Goal: Task Accomplishment & Management: Use online tool/utility

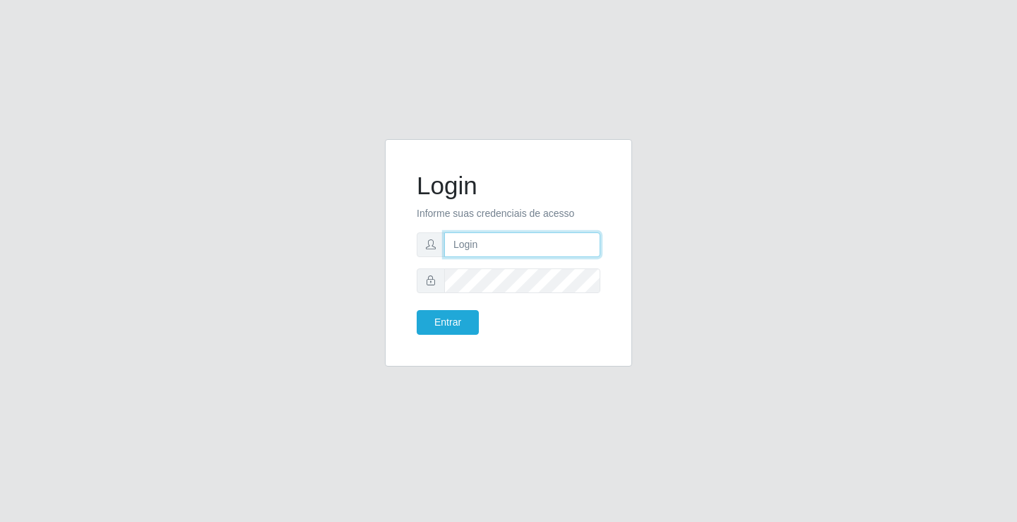
click at [463, 248] on input "text" at bounding box center [522, 244] width 156 height 25
type input "[PERSON_NAME]"
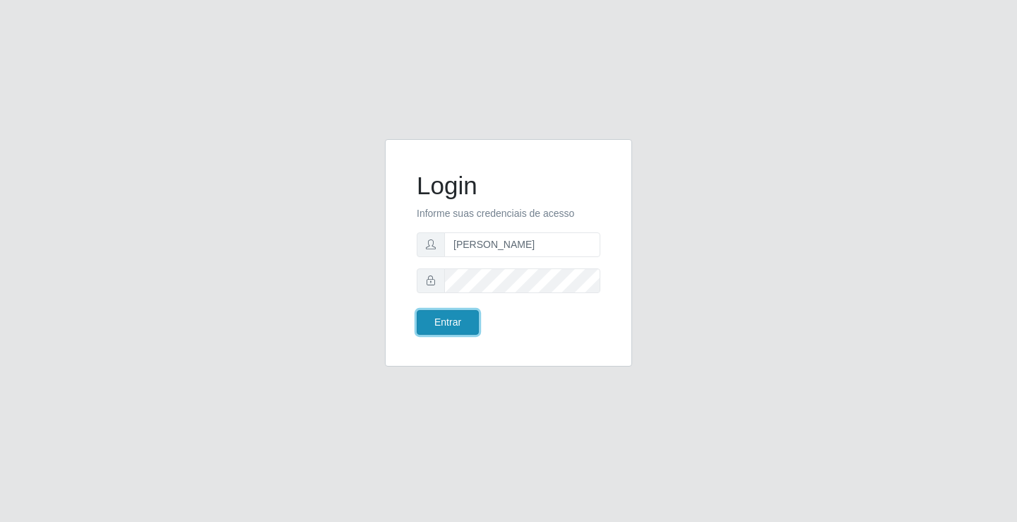
click at [453, 319] on button "Entrar" at bounding box center [448, 322] width 62 height 25
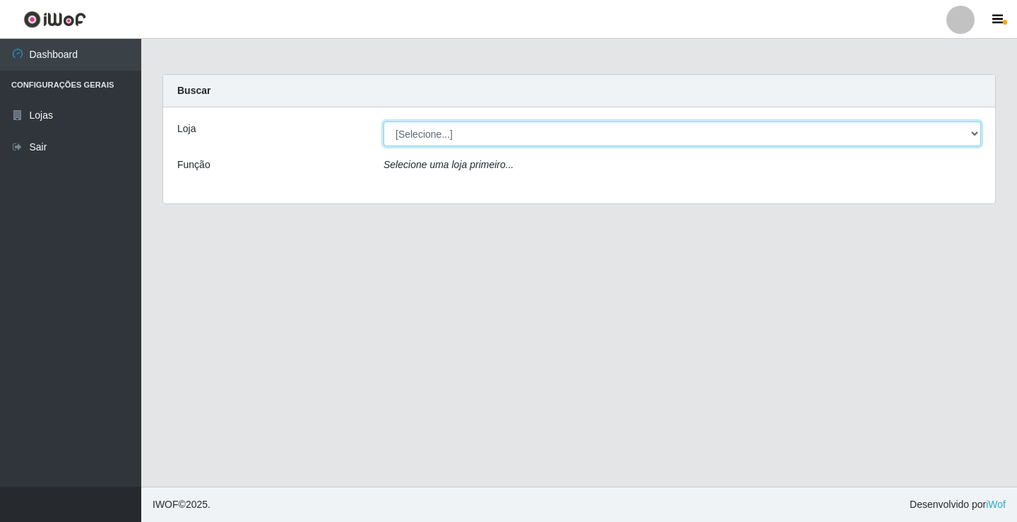
click at [463, 138] on select "[Selecione...] Ideal - Conceição" at bounding box center [681, 133] width 597 height 25
select select "231"
click at [383, 121] on select "[Selecione...] Ideal - Conceição" at bounding box center [681, 133] width 597 height 25
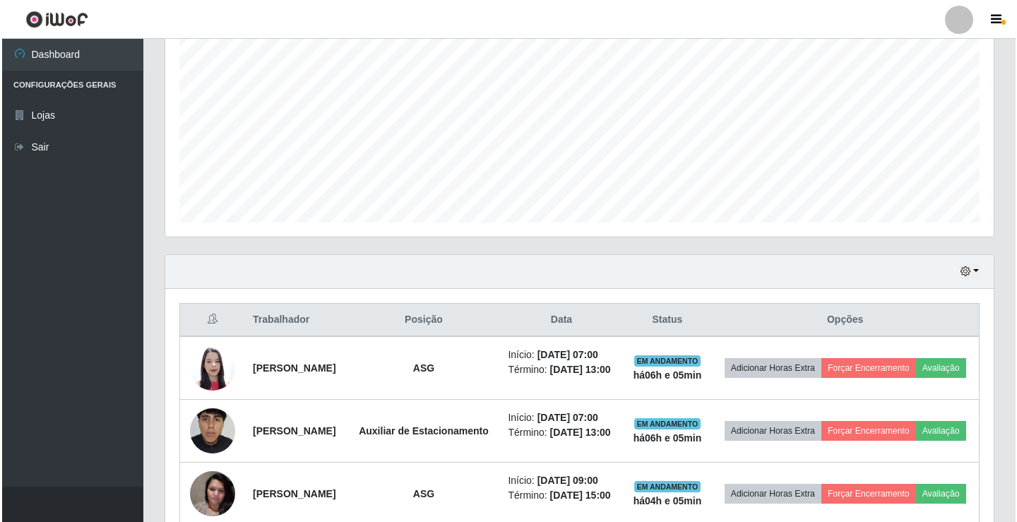
scroll to position [353, 0]
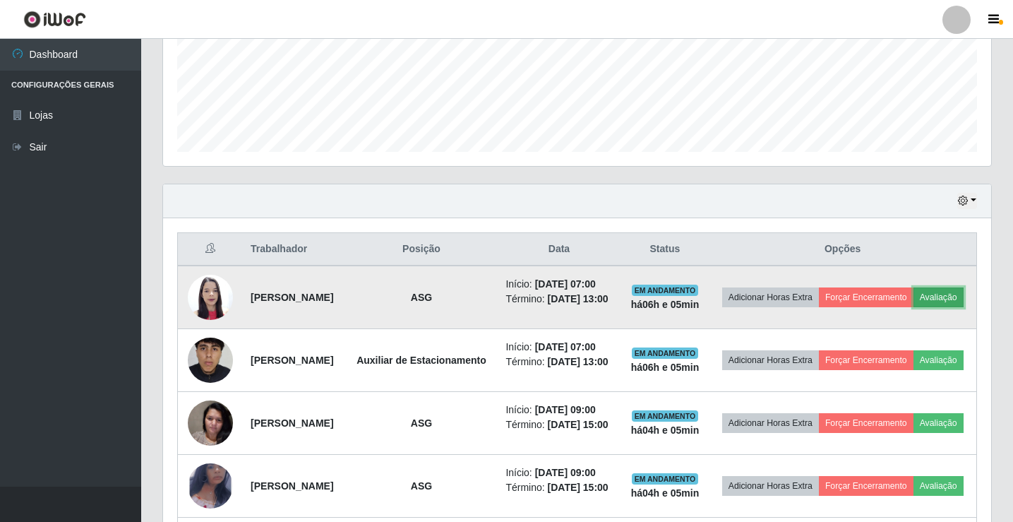
click at [914, 307] on button "Avaliação" at bounding box center [939, 297] width 50 height 20
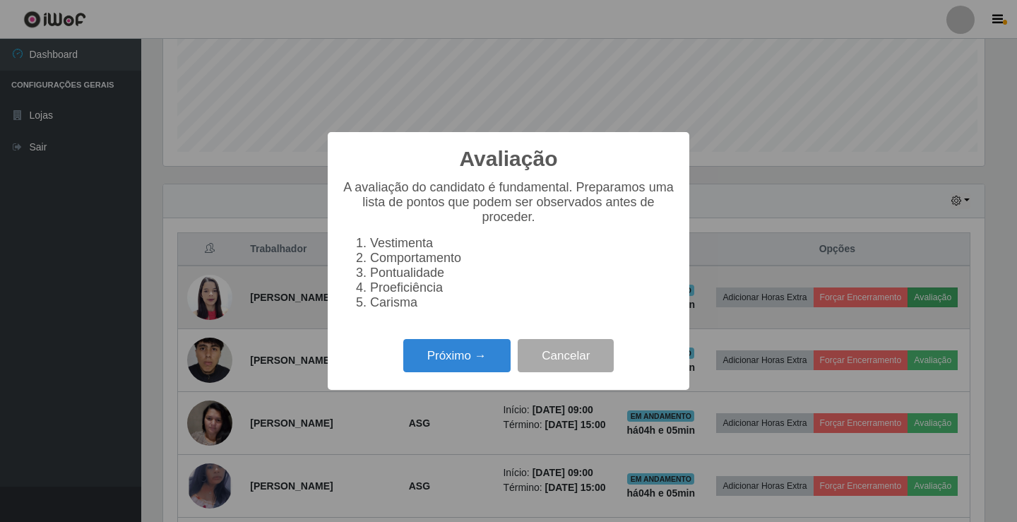
scroll to position [293, 821]
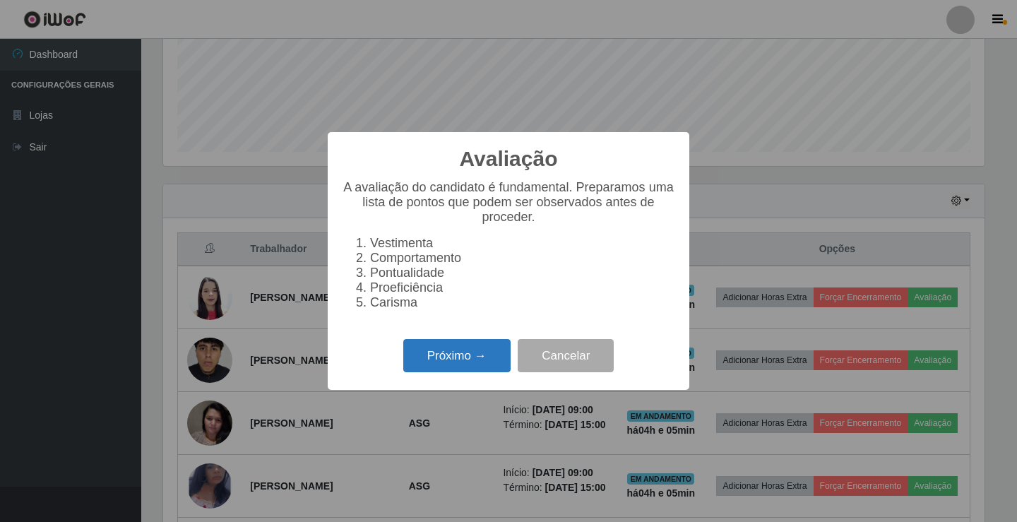
click at [478, 354] on button "Próximo →" at bounding box center [456, 355] width 107 height 33
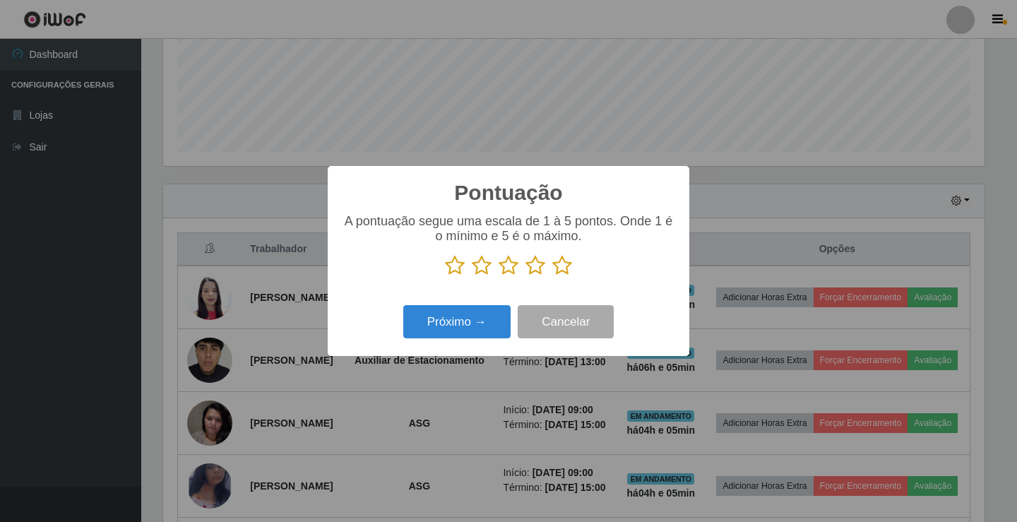
scroll to position [705940, 705412]
click at [562, 266] on icon at bounding box center [562, 265] width 20 height 21
click at [552, 276] on input "radio" at bounding box center [552, 276] width 0 height 0
click at [462, 316] on button "Próximo →" at bounding box center [456, 321] width 107 height 33
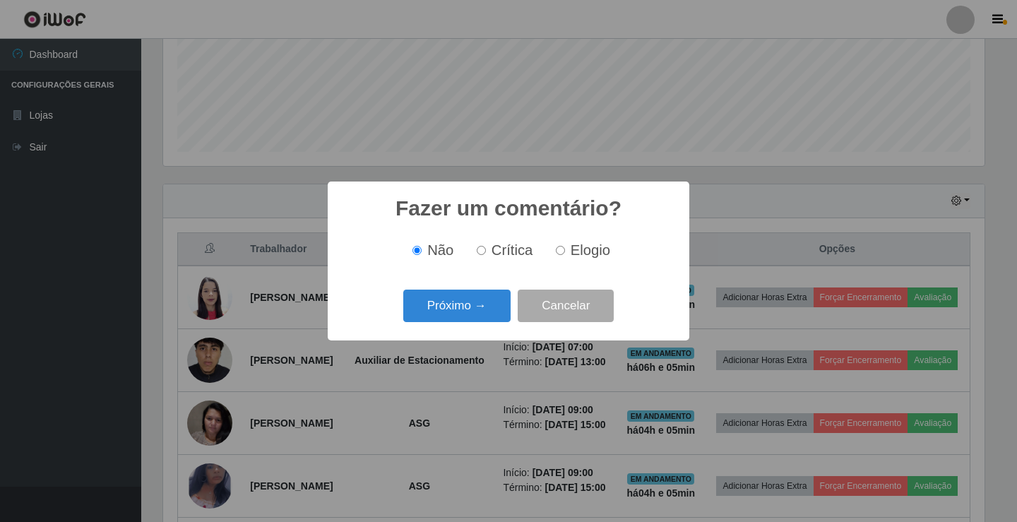
click at [462, 316] on button "Próximo →" at bounding box center [456, 306] width 107 height 33
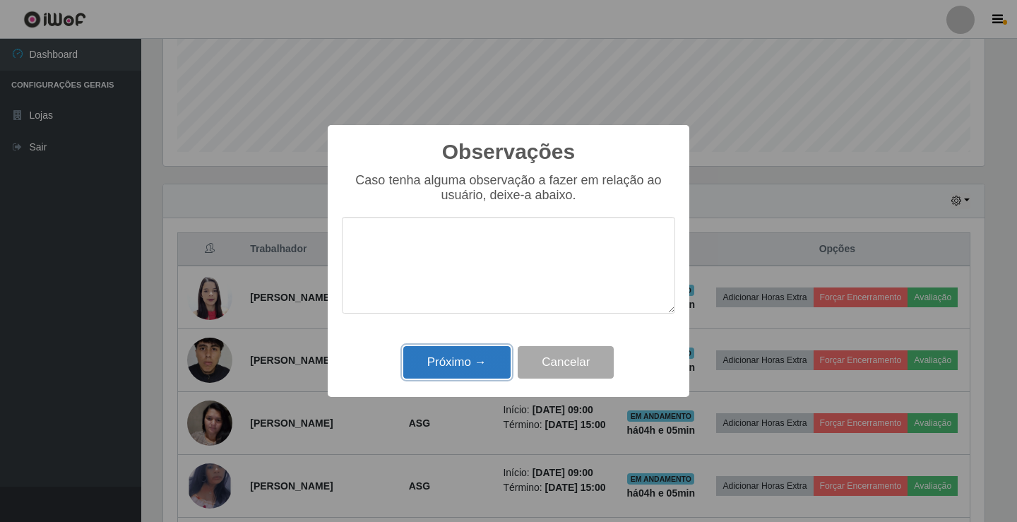
click at [453, 364] on button "Próximo →" at bounding box center [456, 362] width 107 height 33
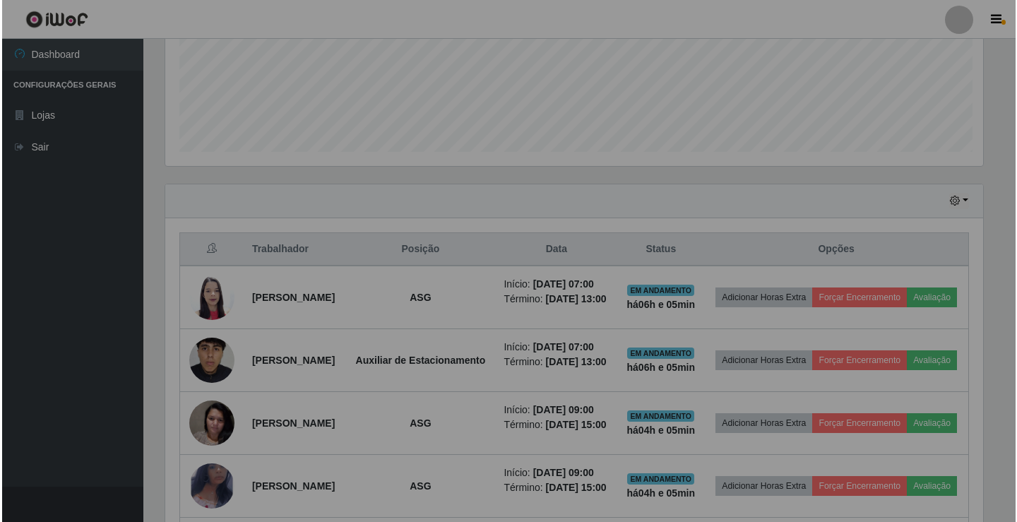
scroll to position [293, 828]
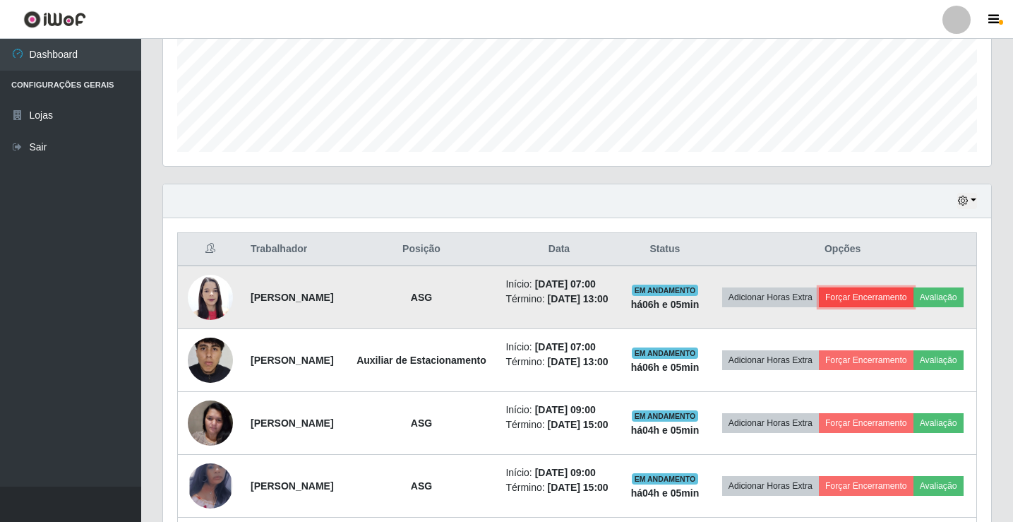
click at [914, 295] on button "Forçar Encerramento" at bounding box center [866, 297] width 95 height 20
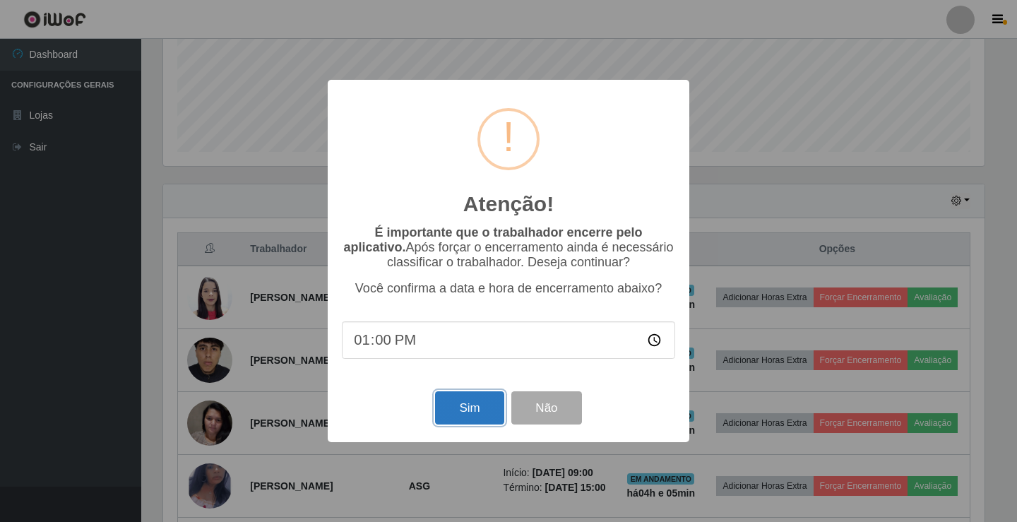
click at [496, 418] on button "Sim" at bounding box center [469, 407] width 69 height 33
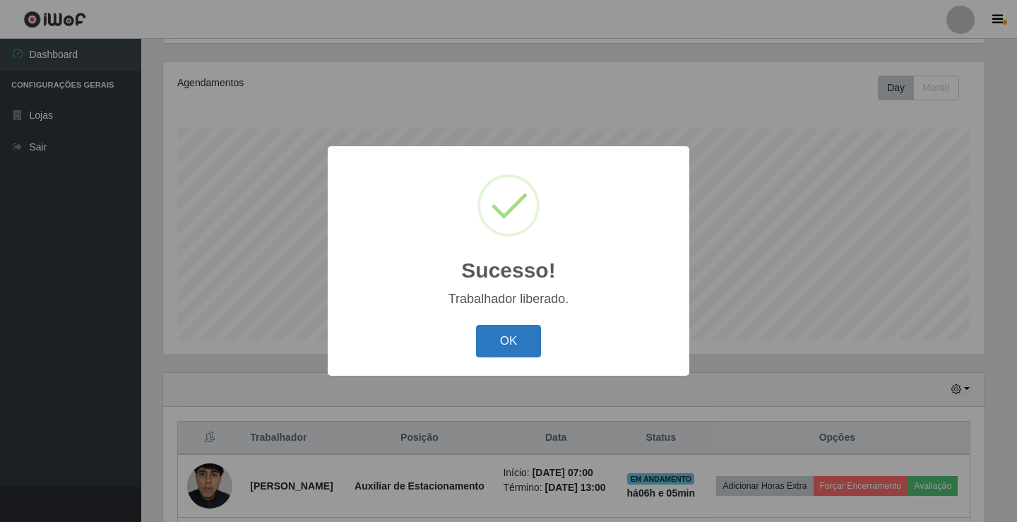
click at [511, 351] on button "OK" at bounding box center [509, 341] width 66 height 33
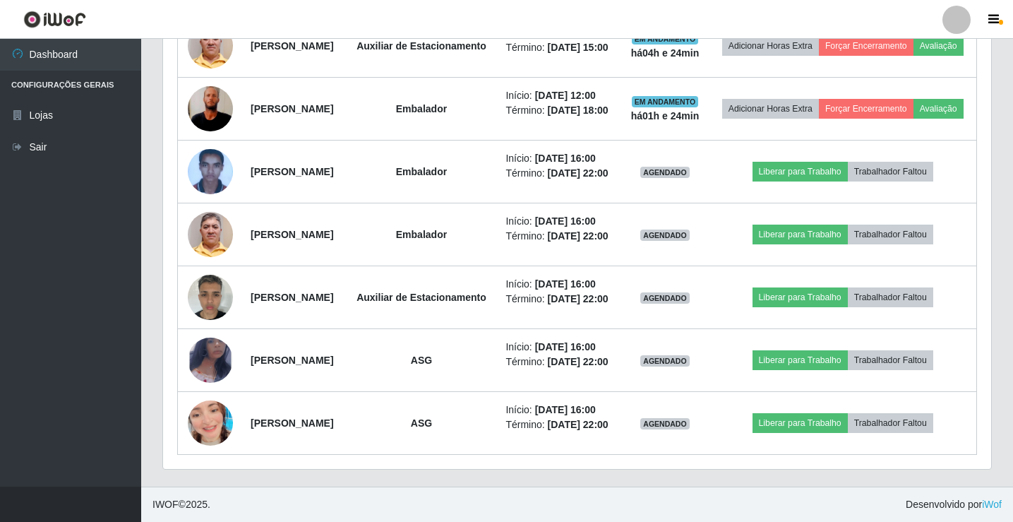
scroll to position [899, 0]
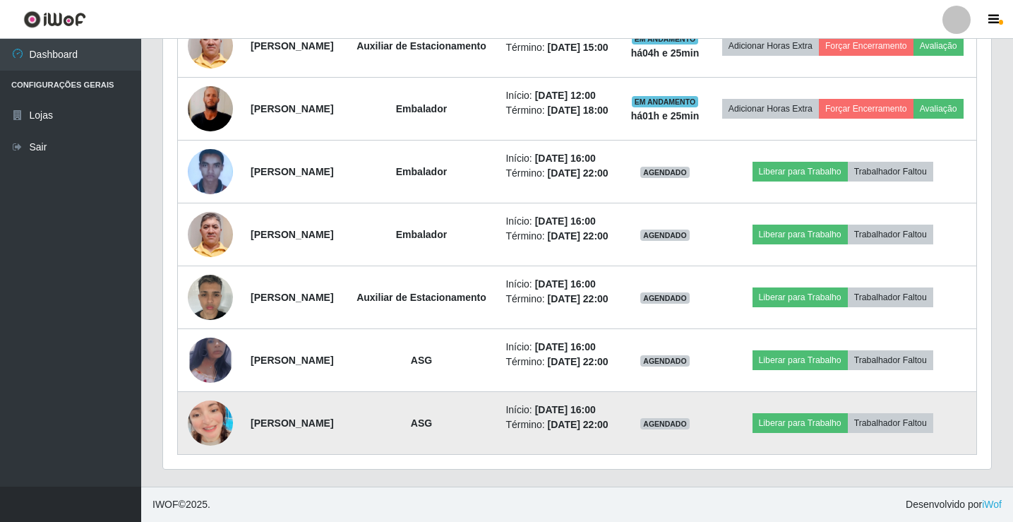
click at [217, 412] on img at bounding box center [210, 423] width 45 height 81
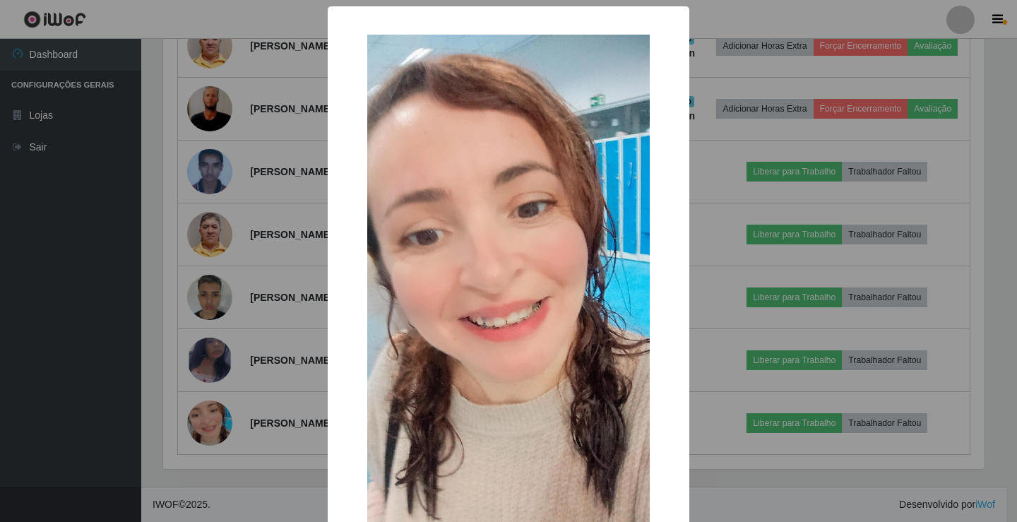
click at [215, 350] on div "× OK Cancel" at bounding box center [508, 261] width 1017 height 522
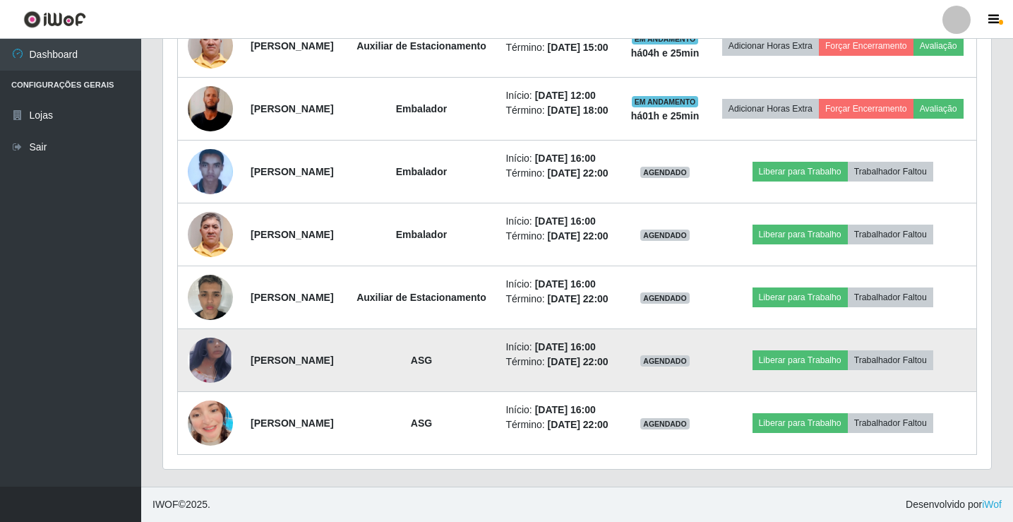
click at [205, 344] on img at bounding box center [210, 359] width 45 height 73
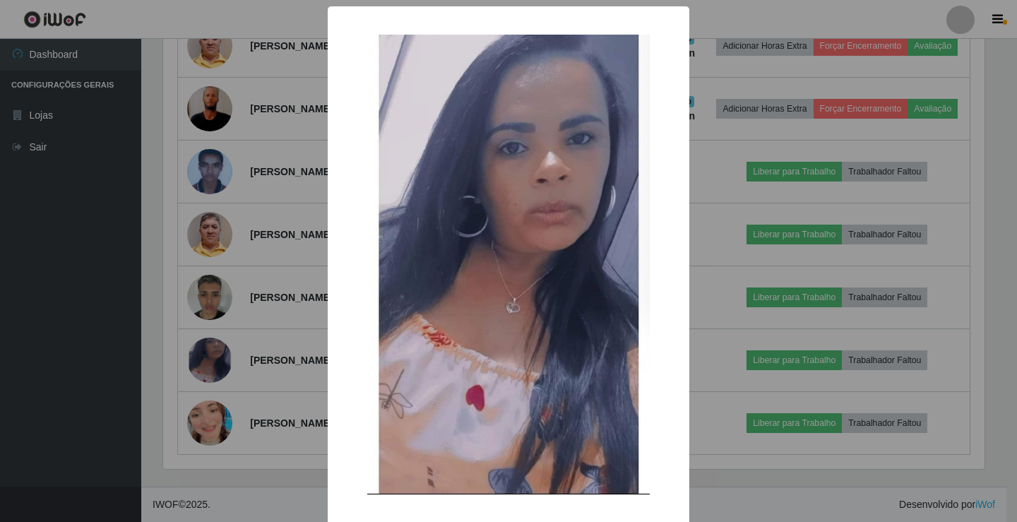
click at [215, 328] on div "× OK Cancel" at bounding box center [508, 261] width 1017 height 522
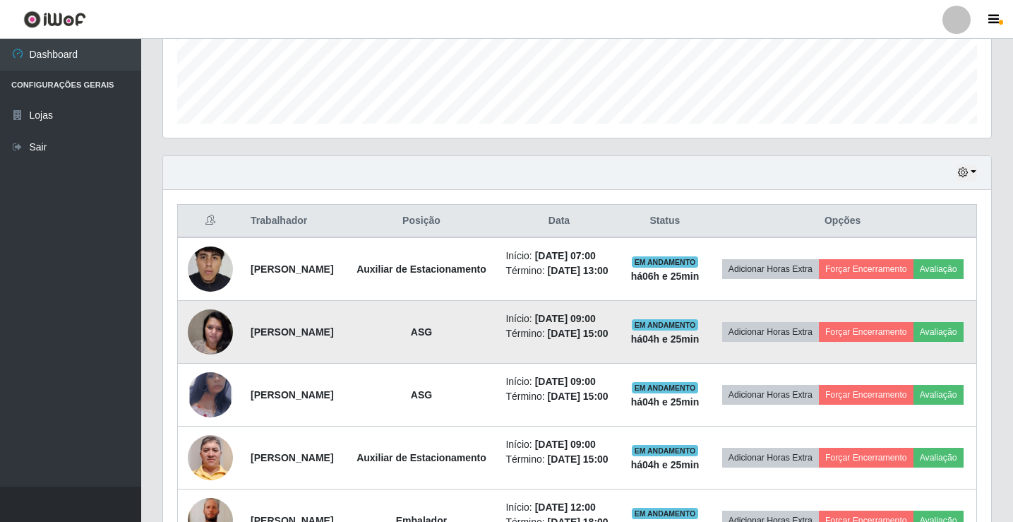
scroll to position [475, 0]
